Goal: Task Accomplishment & Management: Manage account settings

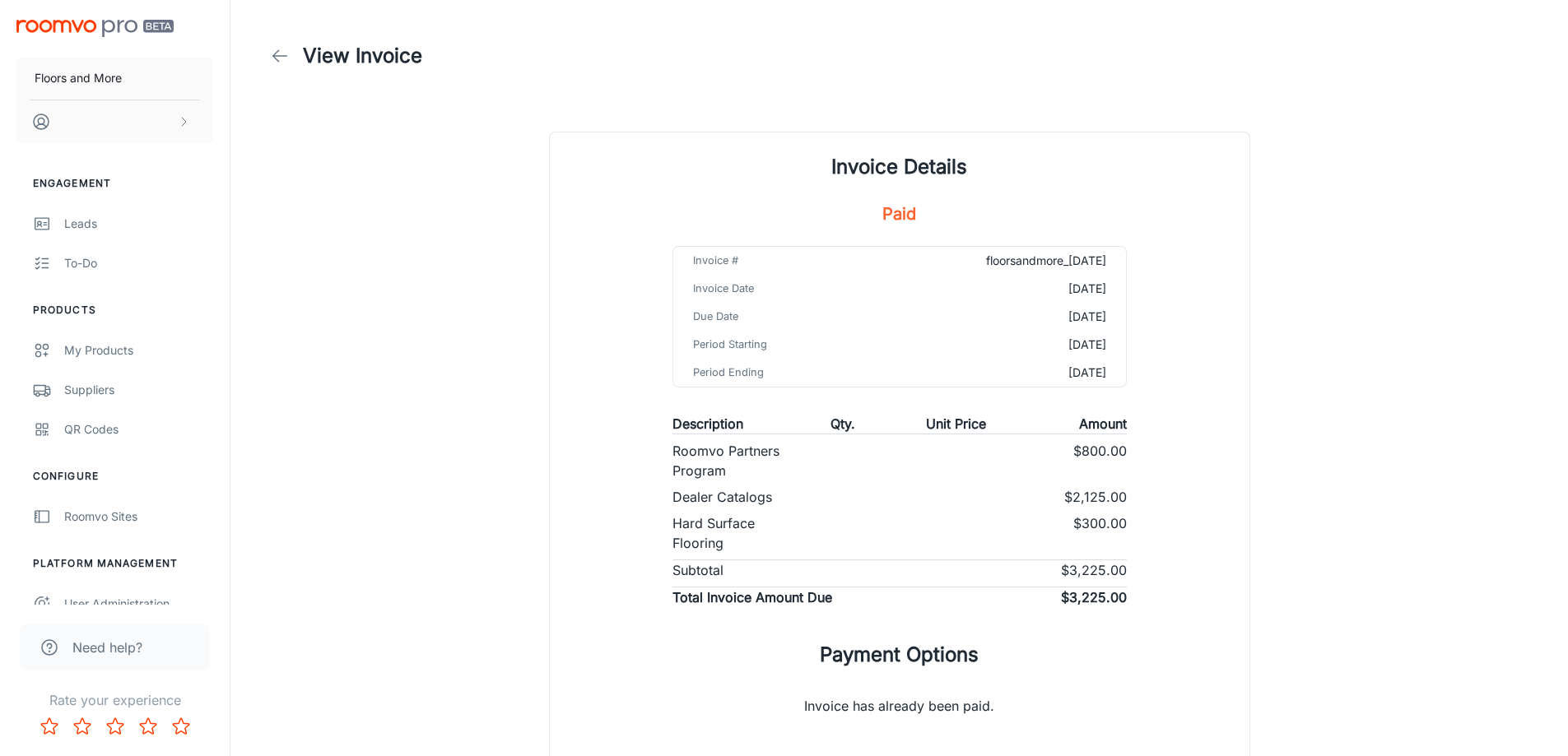
click at [279, 55] on icon at bounding box center [279, 56] width 20 height 20
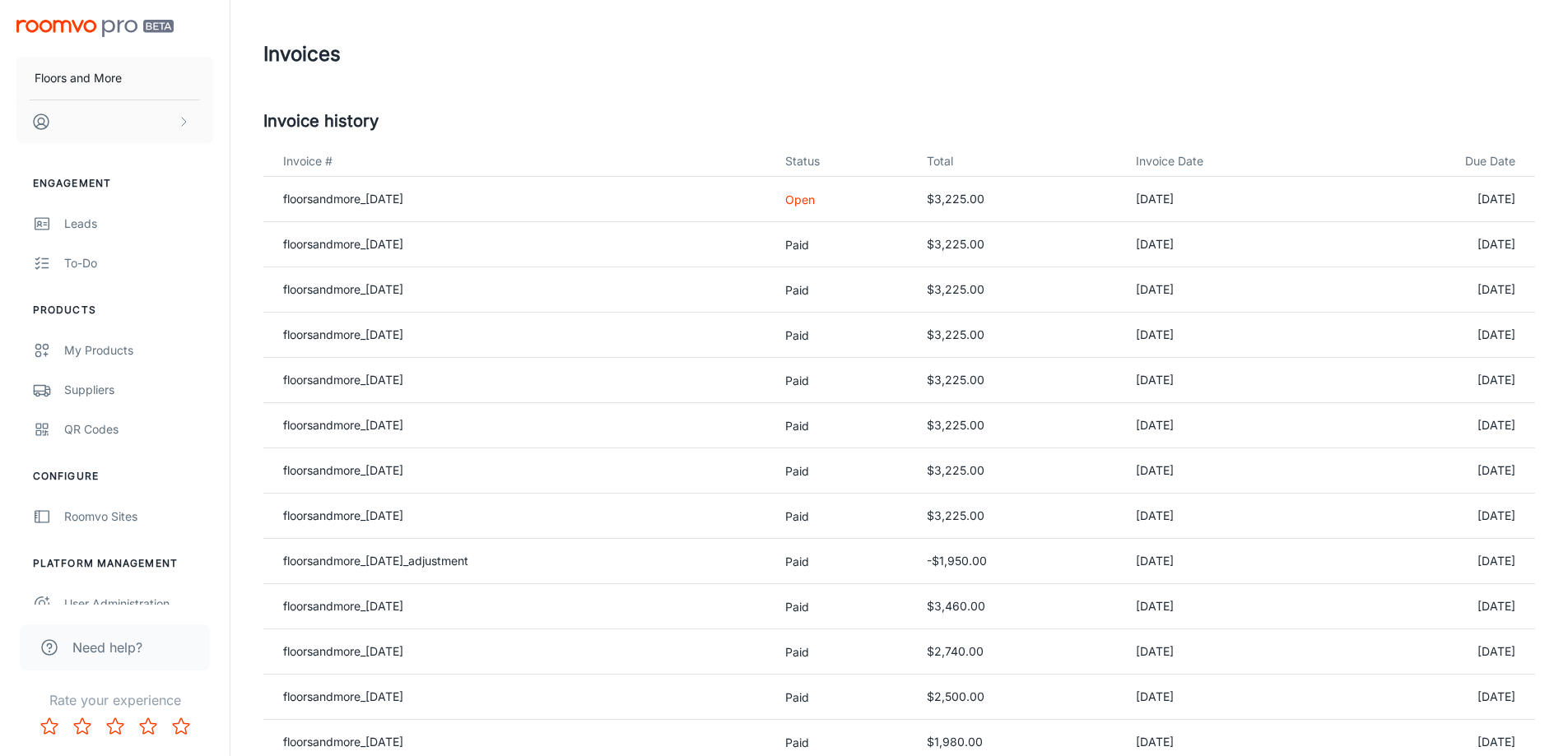
click at [813, 204] on p "Open" at bounding box center [842, 200] width 115 height 18
click at [403, 197] on link "floorsandmore_[DATE]" at bounding box center [343, 199] width 120 height 14
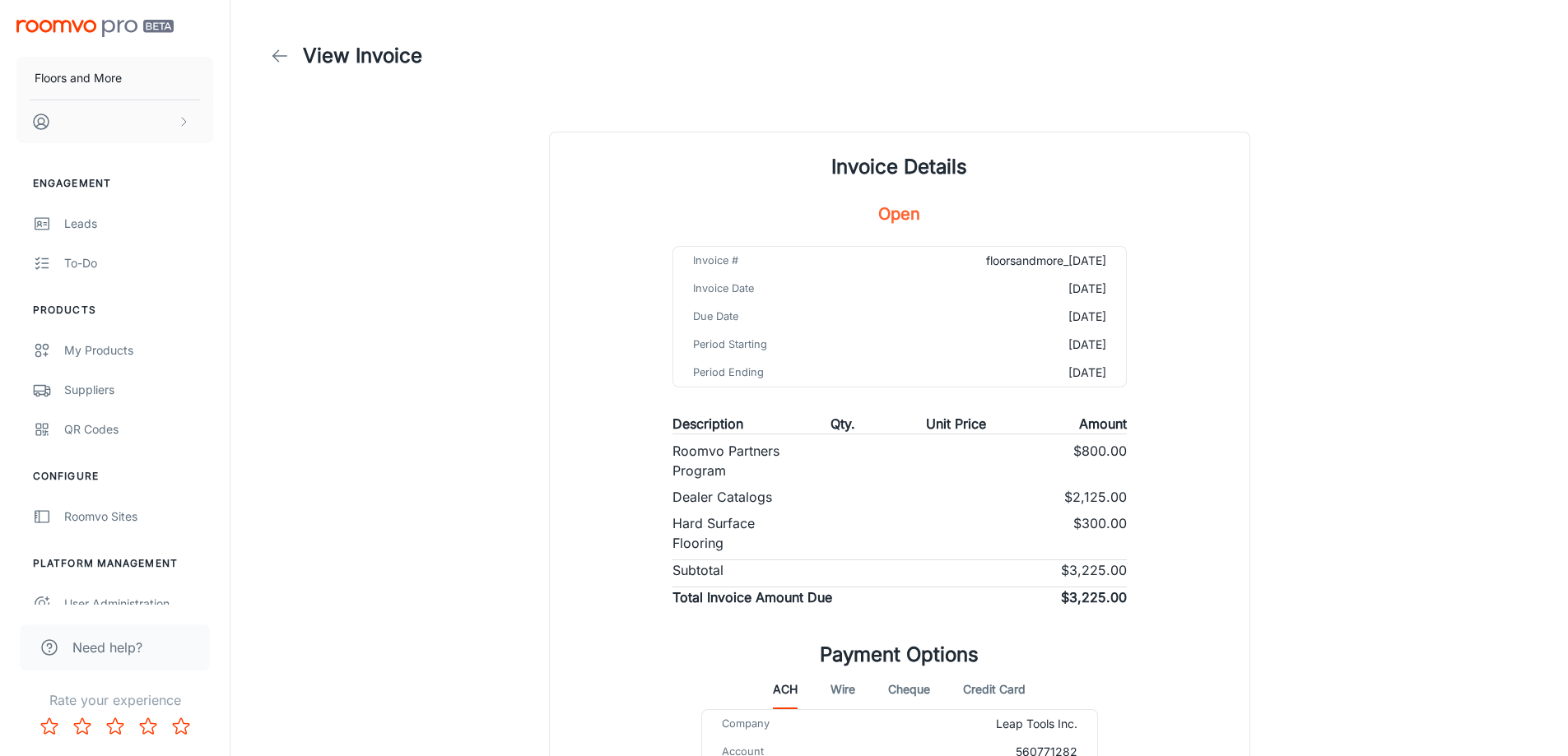
click at [275, 54] on icon at bounding box center [279, 56] width 20 height 20
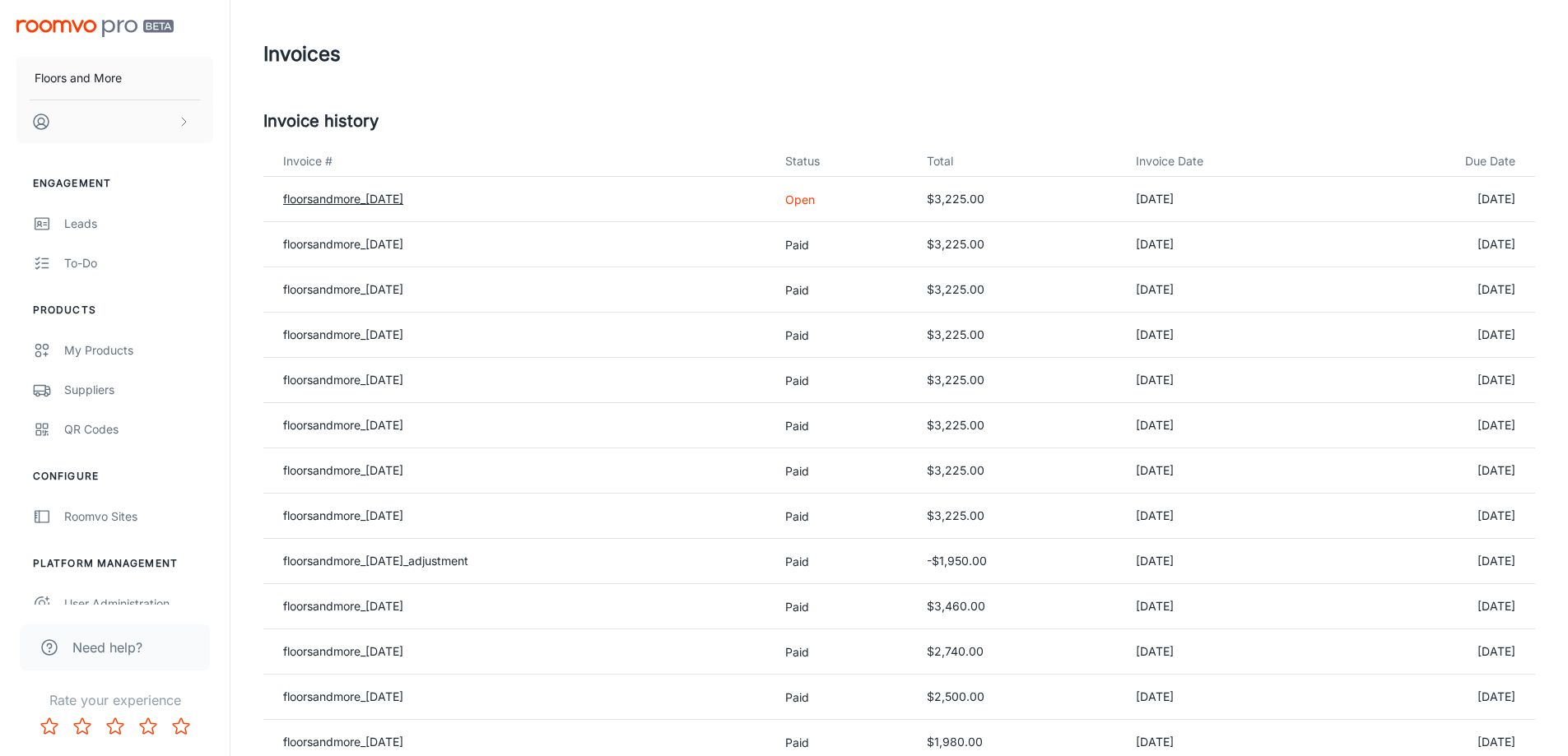
click at [371, 201] on link "floorsandmore_[DATE]" at bounding box center [343, 199] width 120 height 14
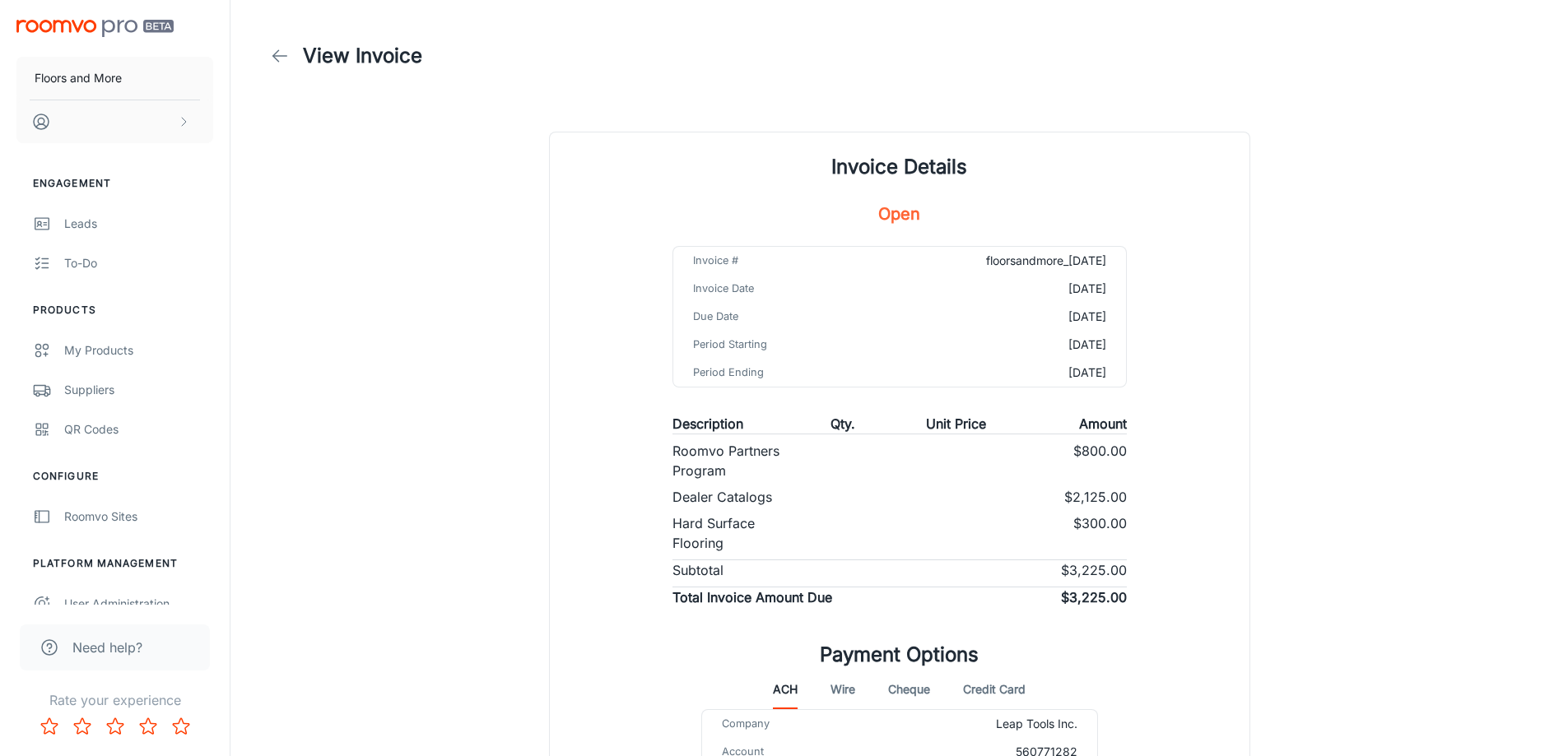
click at [279, 48] on icon at bounding box center [279, 56] width 20 height 20
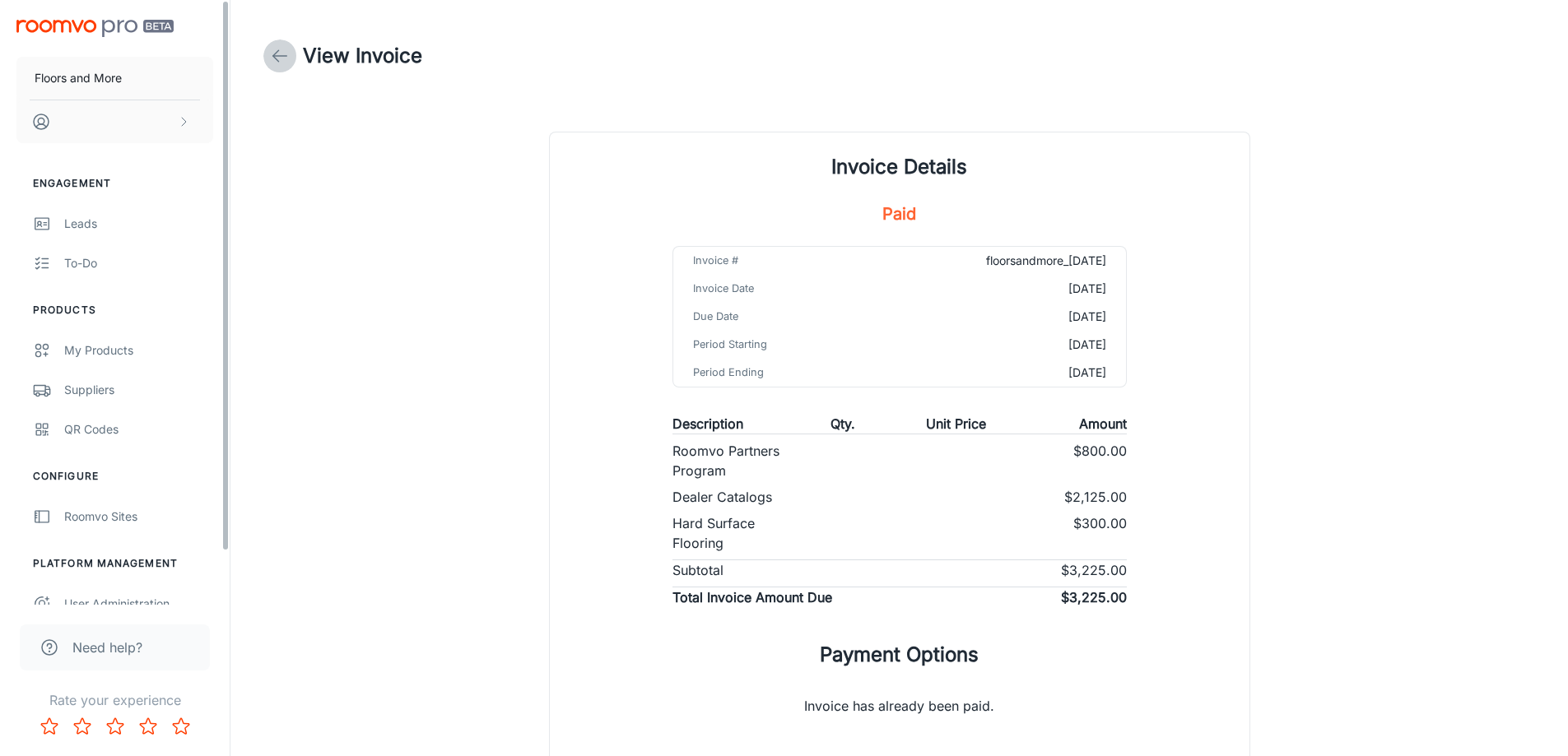
click at [273, 63] on icon at bounding box center [279, 56] width 20 height 20
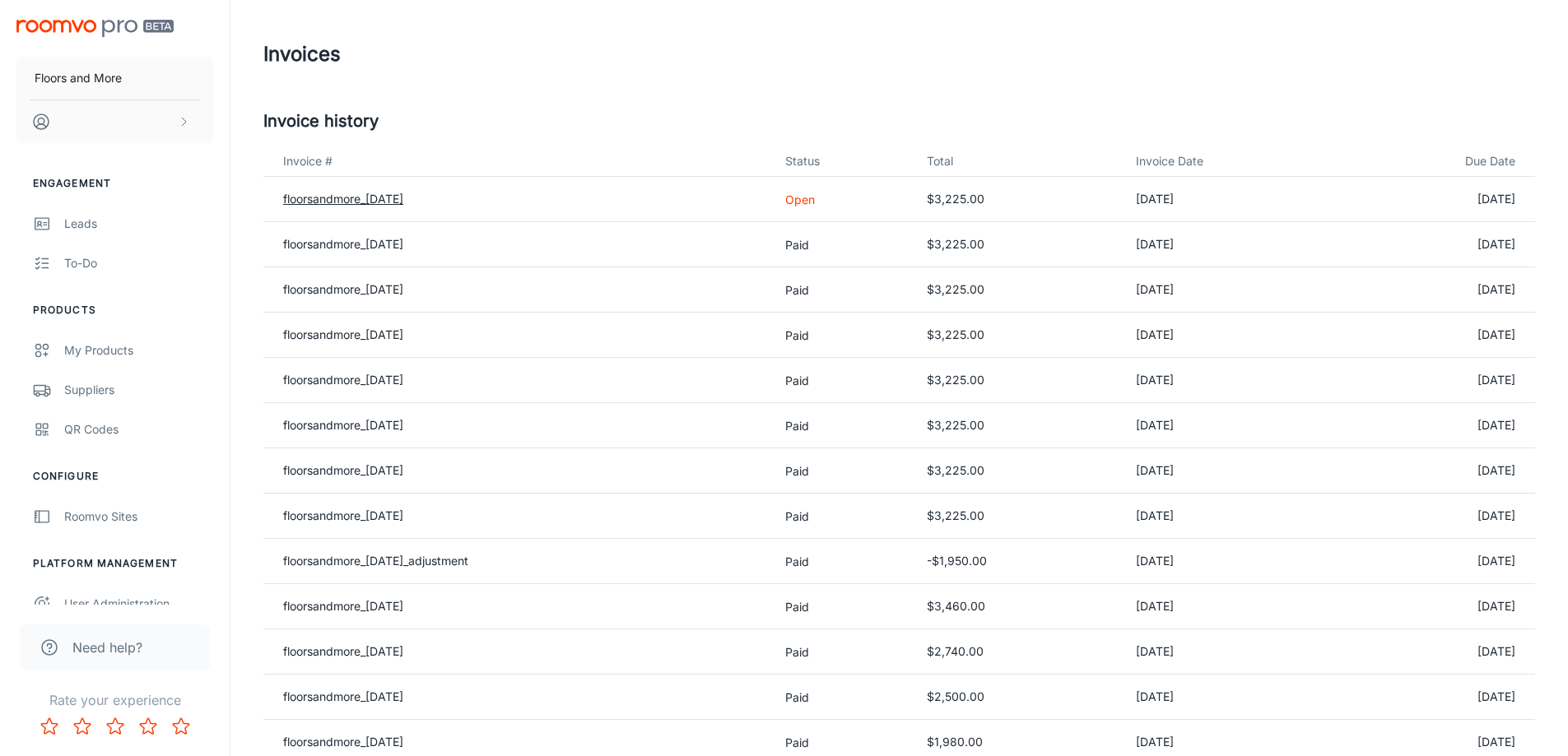
click at [403, 198] on link "floorsandmore_[DATE]" at bounding box center [343, 199] width 120 height 14
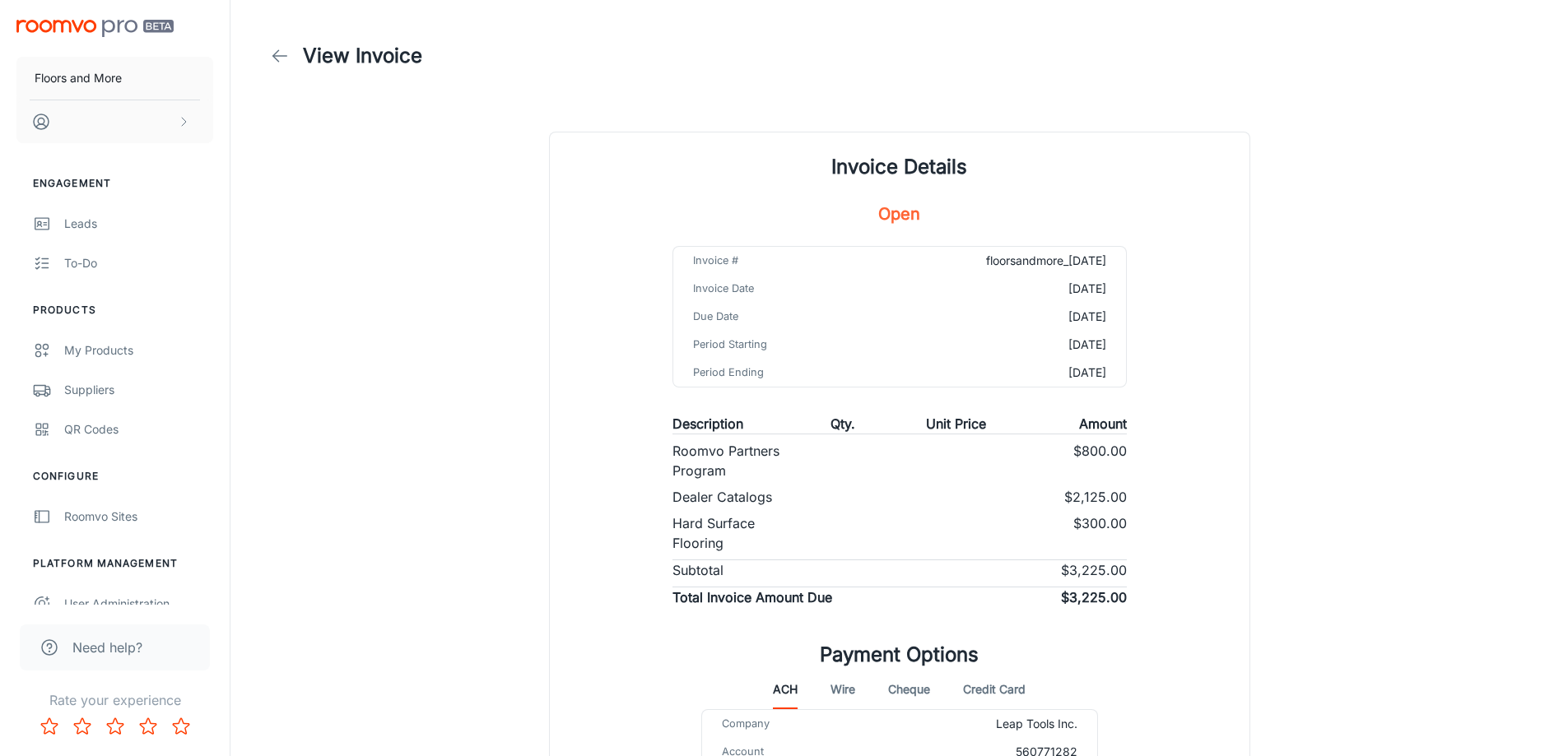
scroll to position [164, 0]
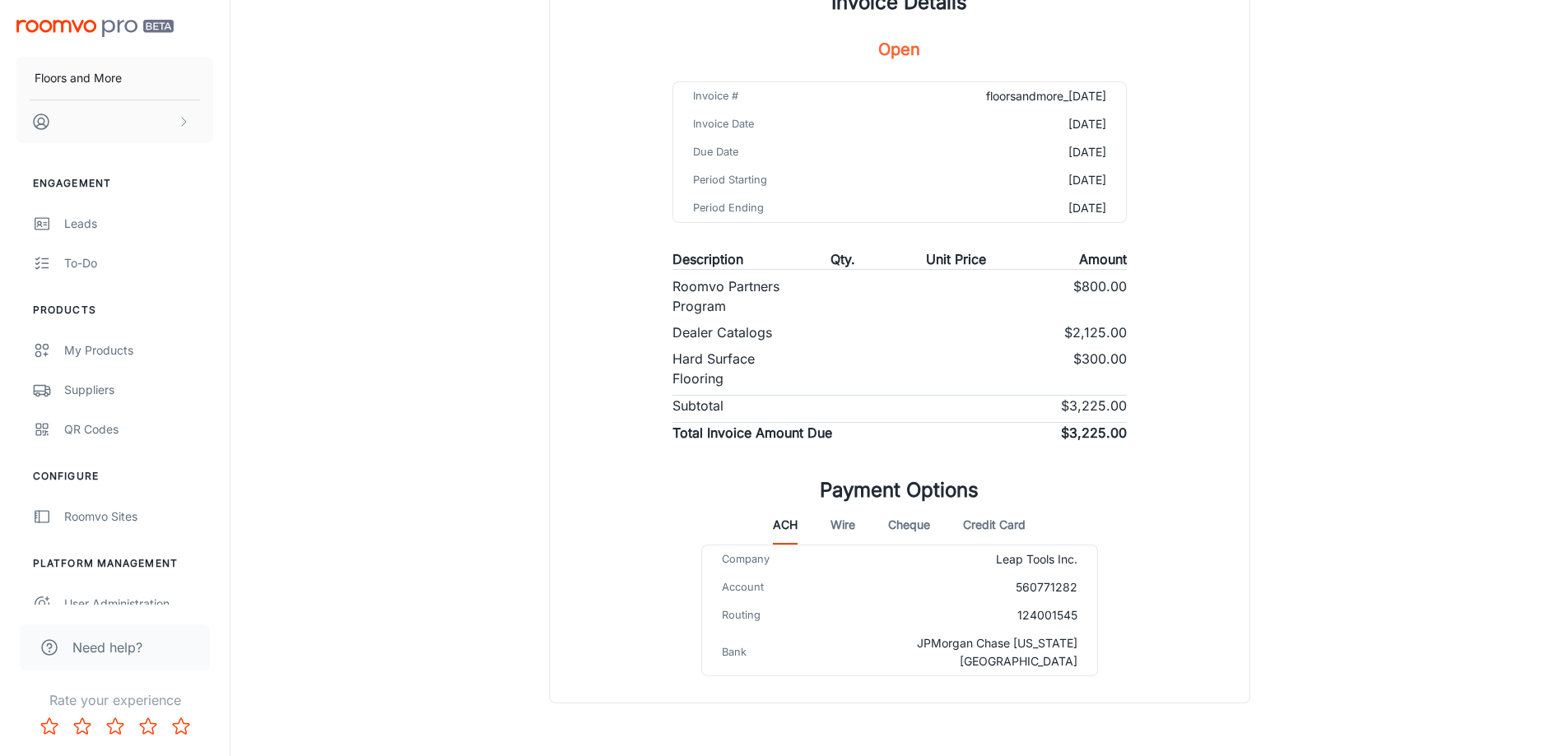
click at [986, 524] on button "Credit Card" at bounding box center [995, 525] width 63 height 39
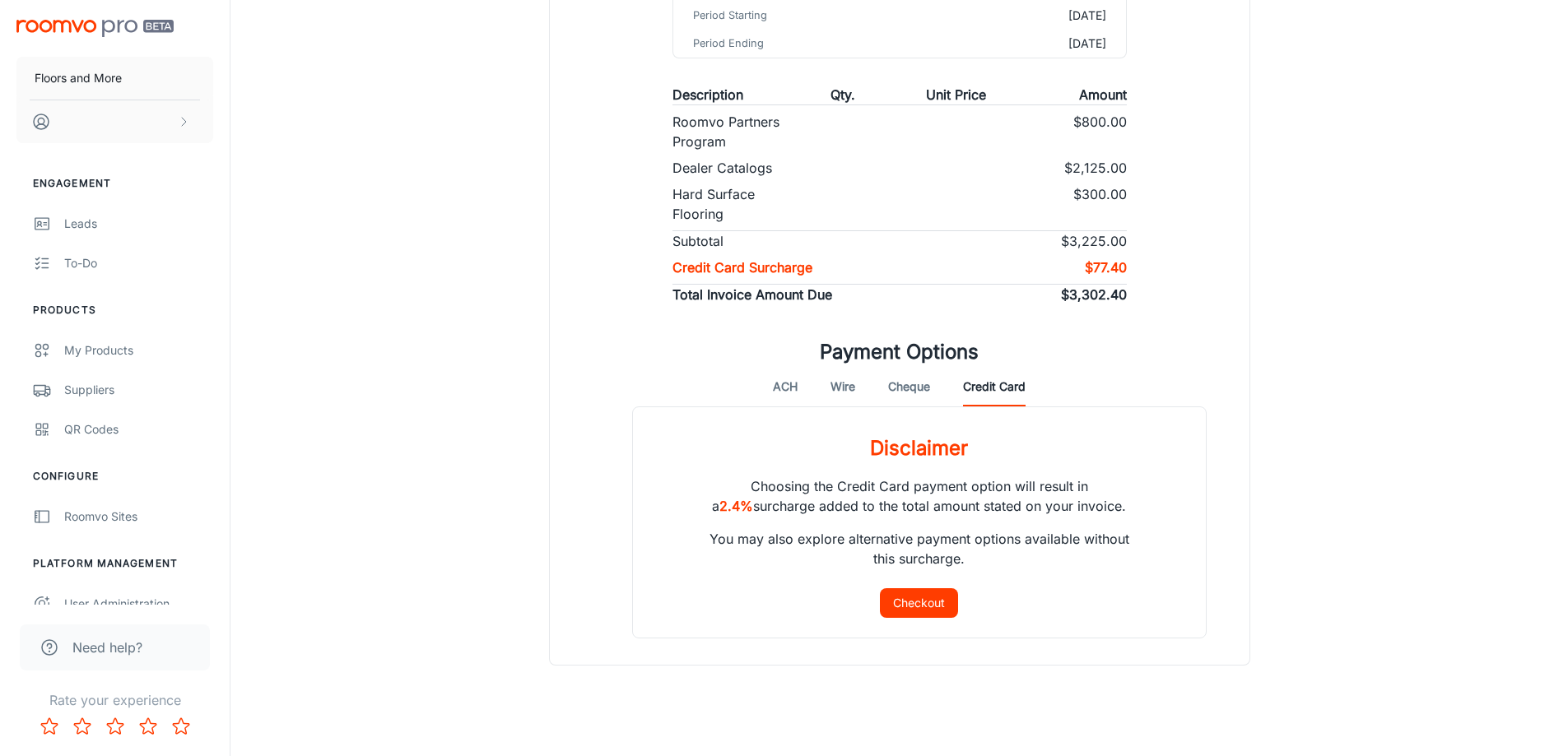
scroll to position [0, 0]
